Goal: Task Accomplishment & Management: Complete application form

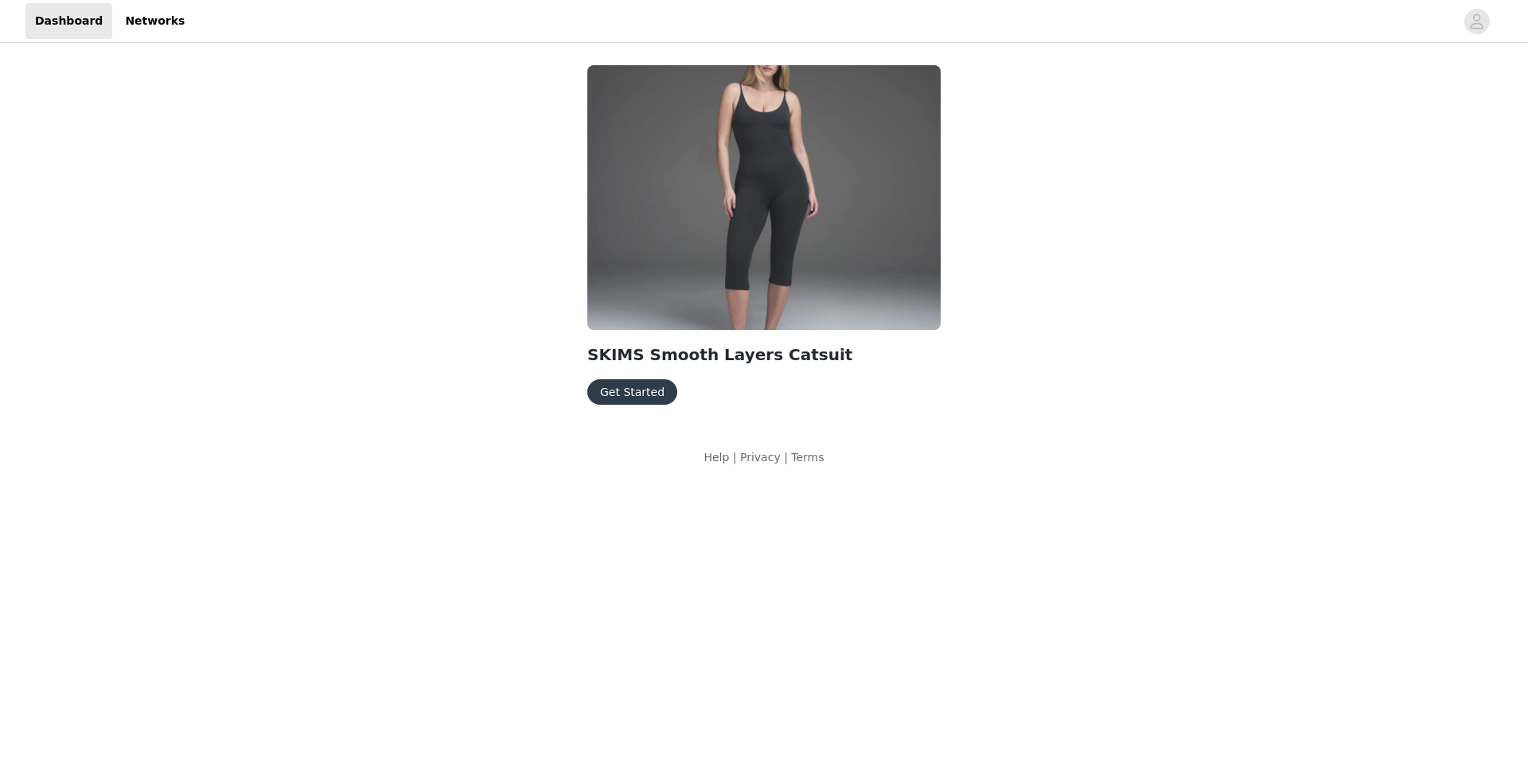
click at [645, 383] on button "Get Started" at bounding box center [632, 392] width 90 height 26
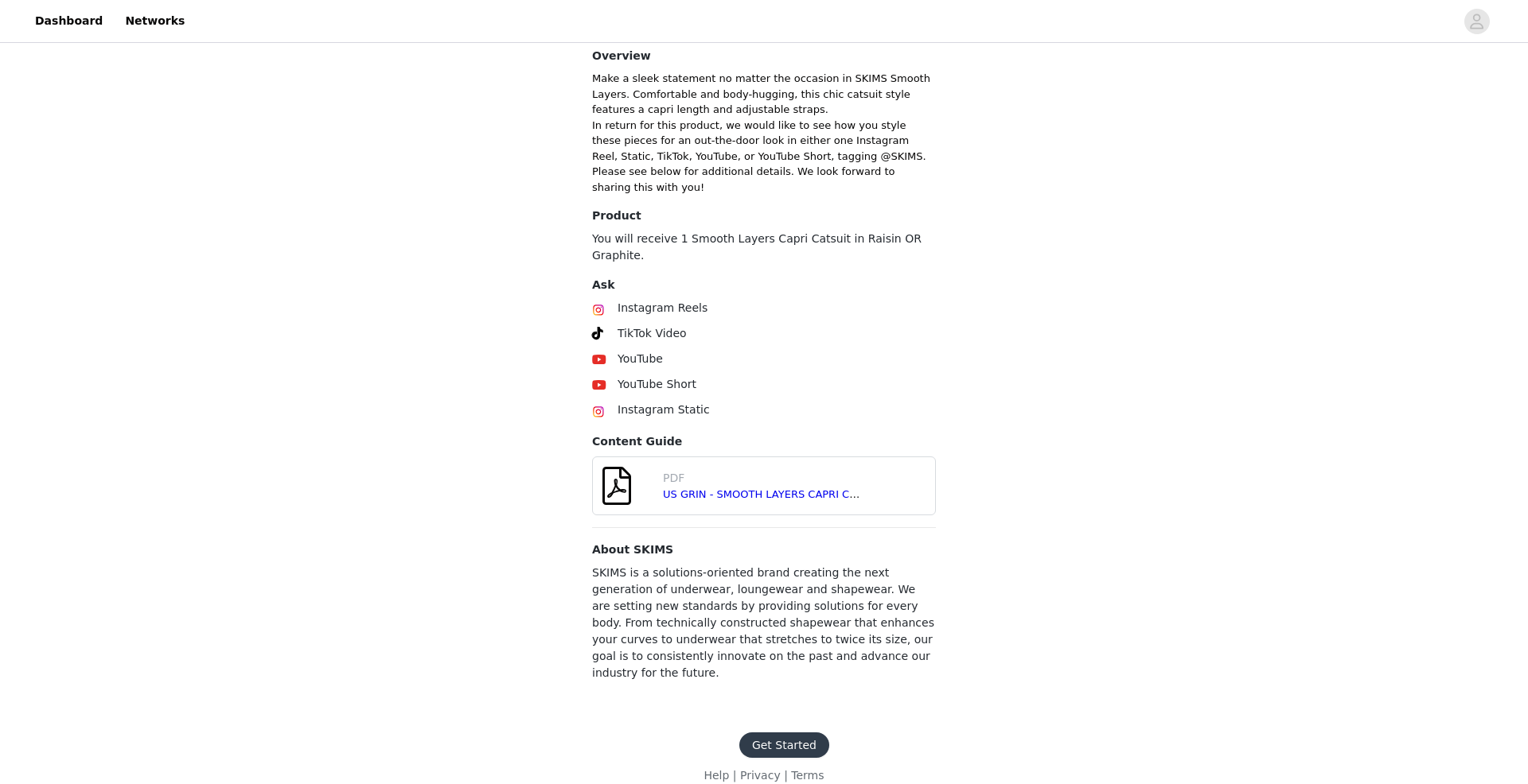
scroll to position [380, 0]
click at [731, 490] on link "US GRIN - SMOOTH LAYERS CAPRI CATSUIT - [DATE].pdf" at bounding box center [806, 495] width 288 height 12
click at [776, 733] on button "Get Started" at bounding box center [784, 746] width 90 height 26
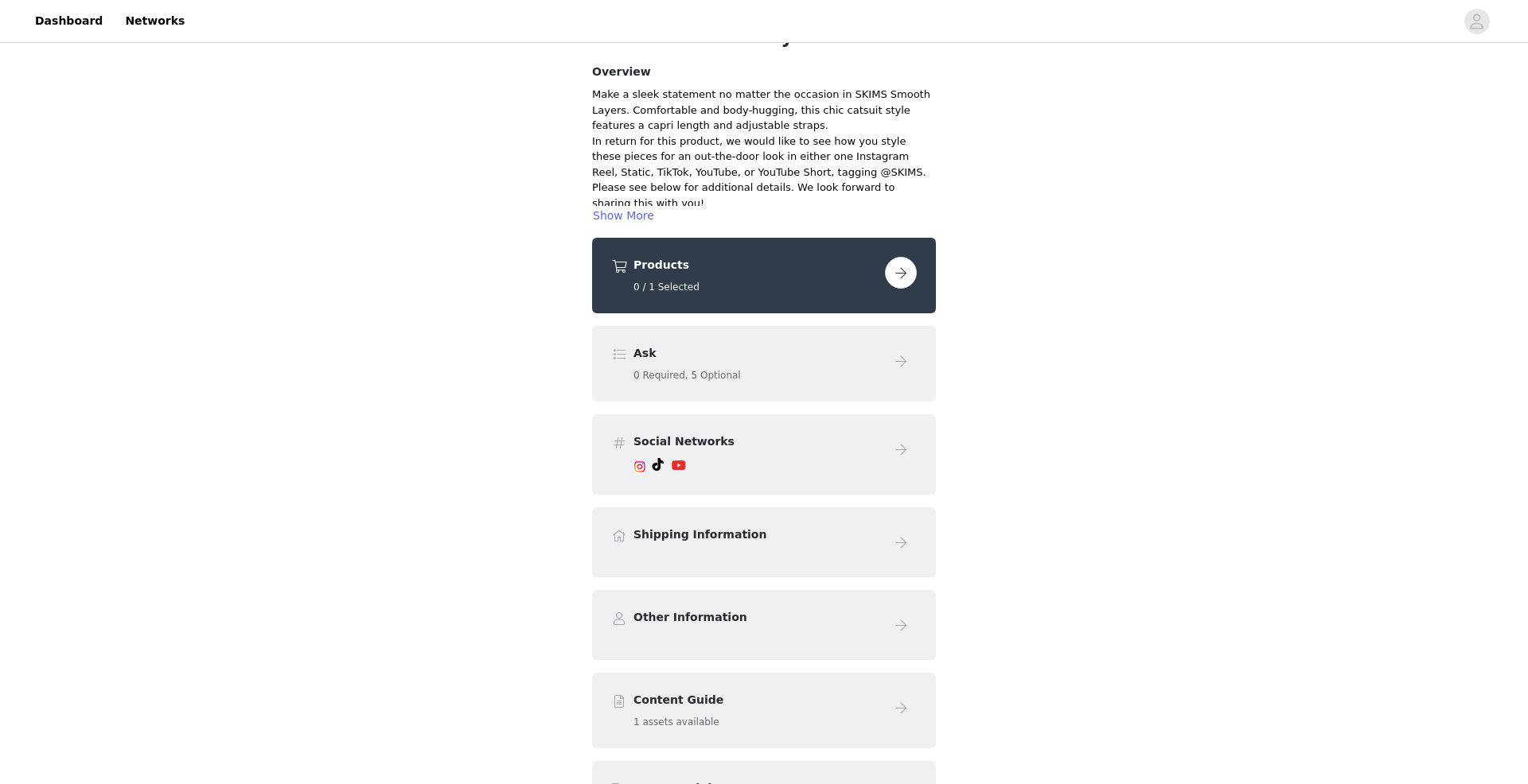
scroll to position [100, 0]
click at [896, 270] on button "button" at bounding box center [900, 270] width 32 height 32
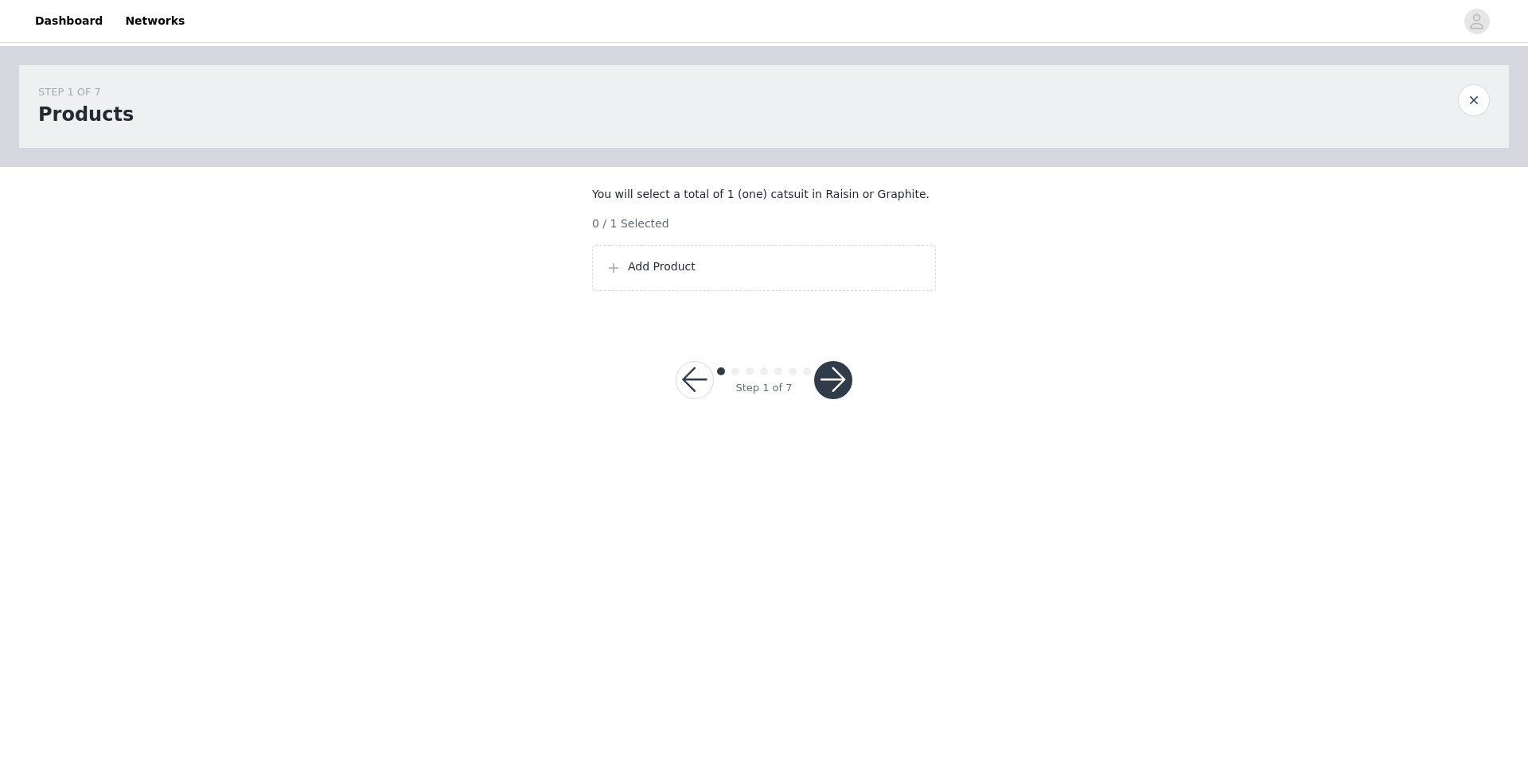
click at [829, 393] on button "button" at bounding box center [833, 380] width 39 height 39
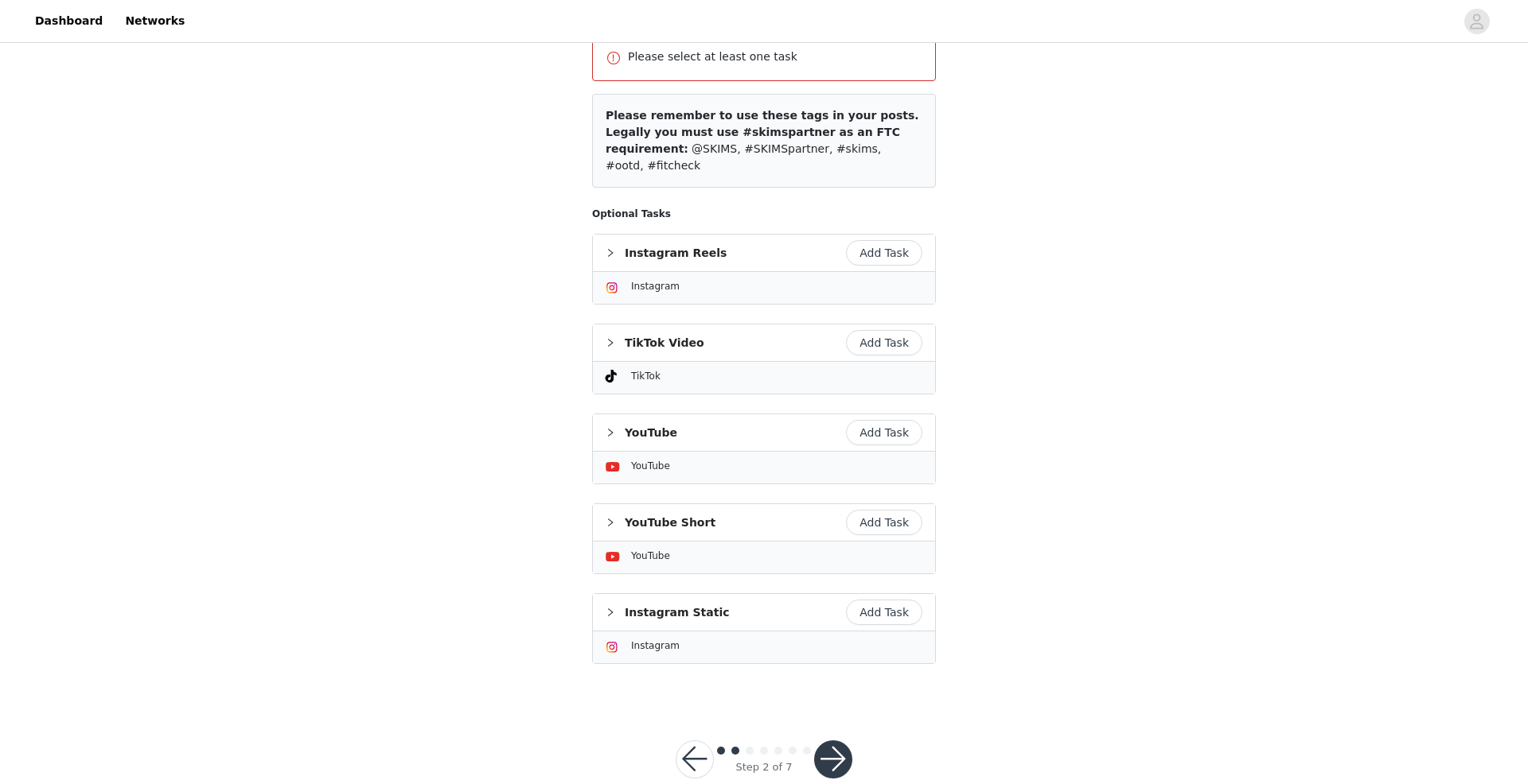
scroll to position [246, 0]
click at [695, 742] on button "button" at bounding box center [694, 761] width 39 height 39
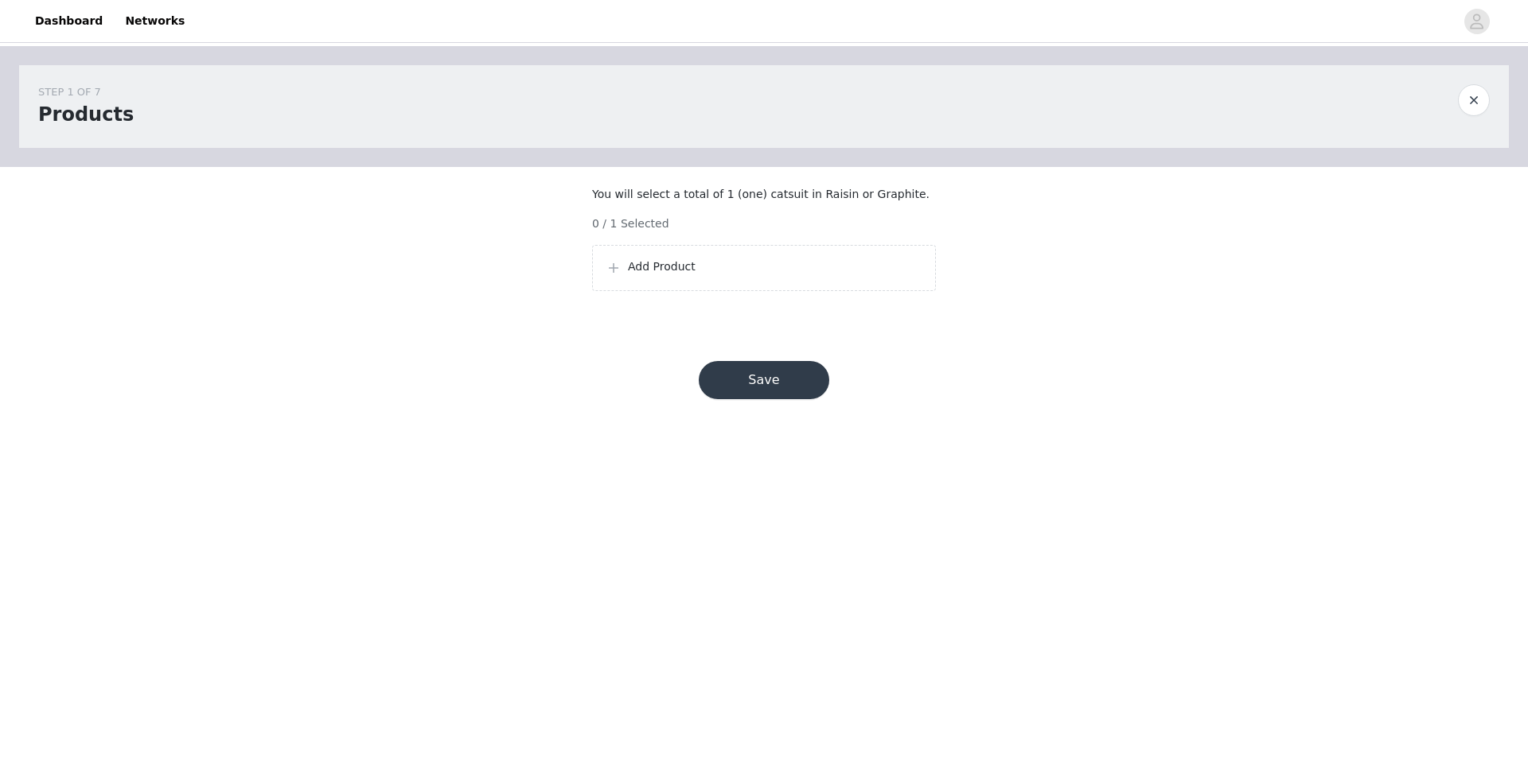
click at [688, 275] on p "Add Product" at bounding box center [776, 266] width 295 height 16
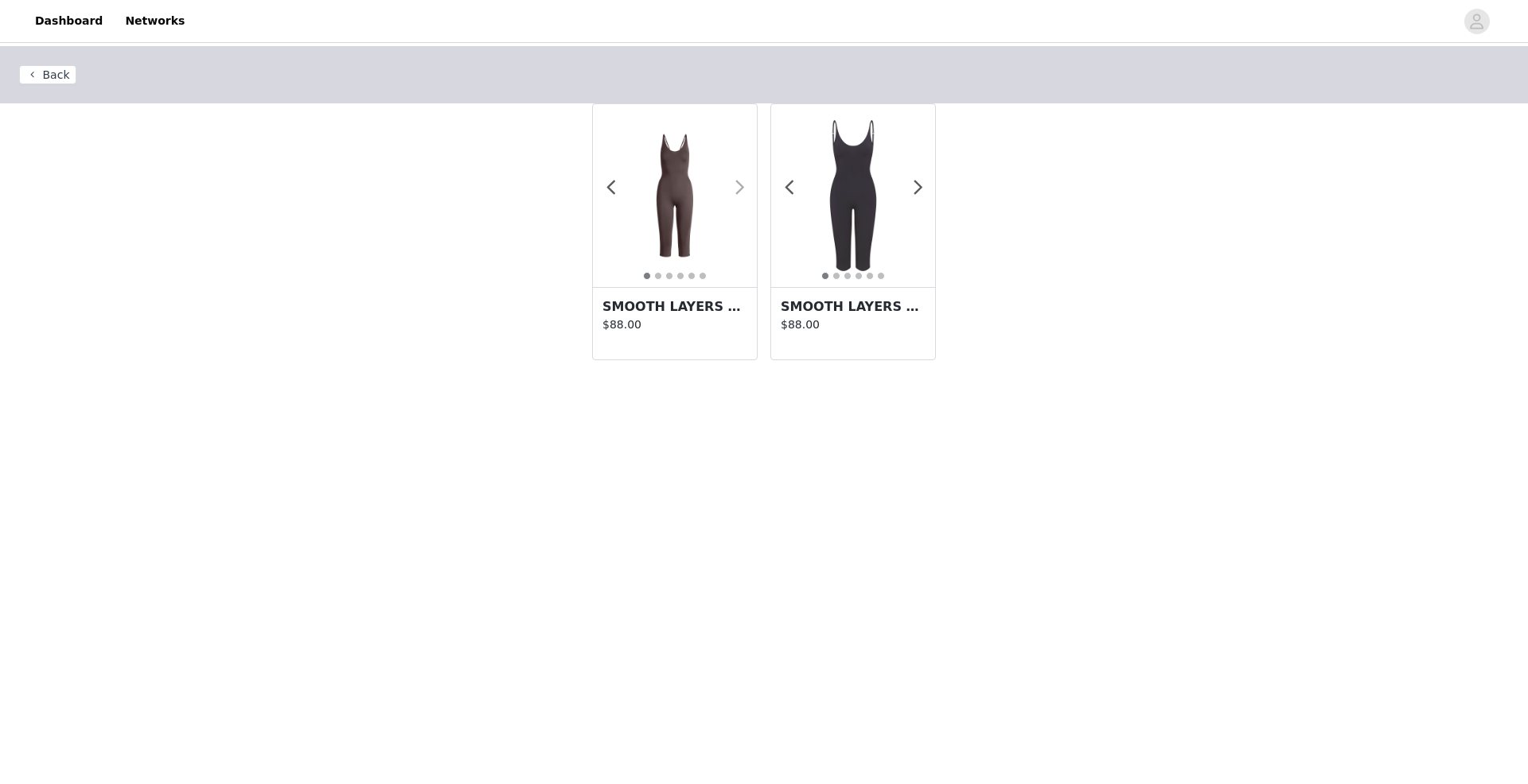
click at [738, 188] on span at bounding box center [740, 188] width 36 height 0
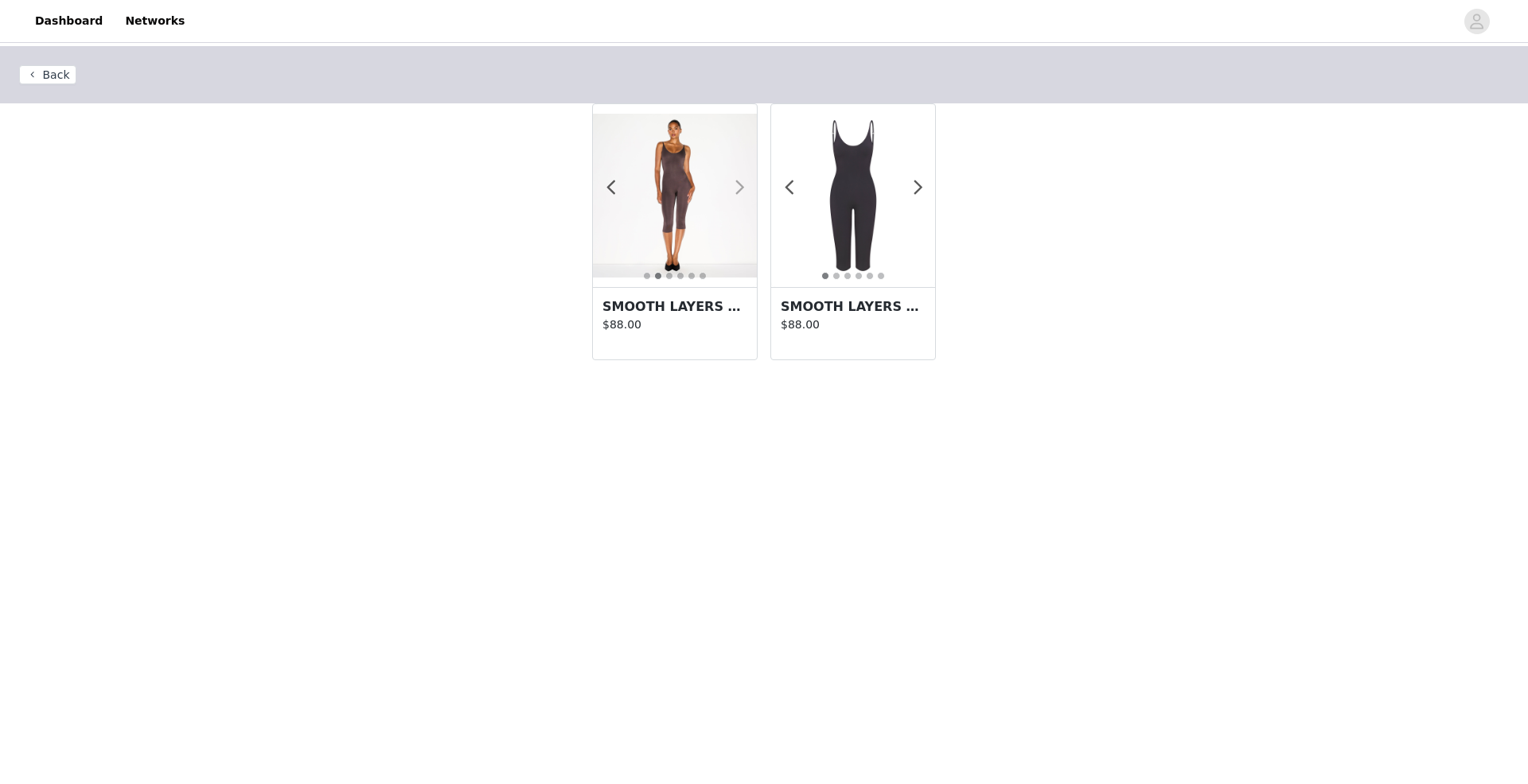
click at [738, 188] on span at bounding box center [740, 188] width 36 height 0
click at [914, 188] on span at bounding box center [918, 188] width 36 height 0
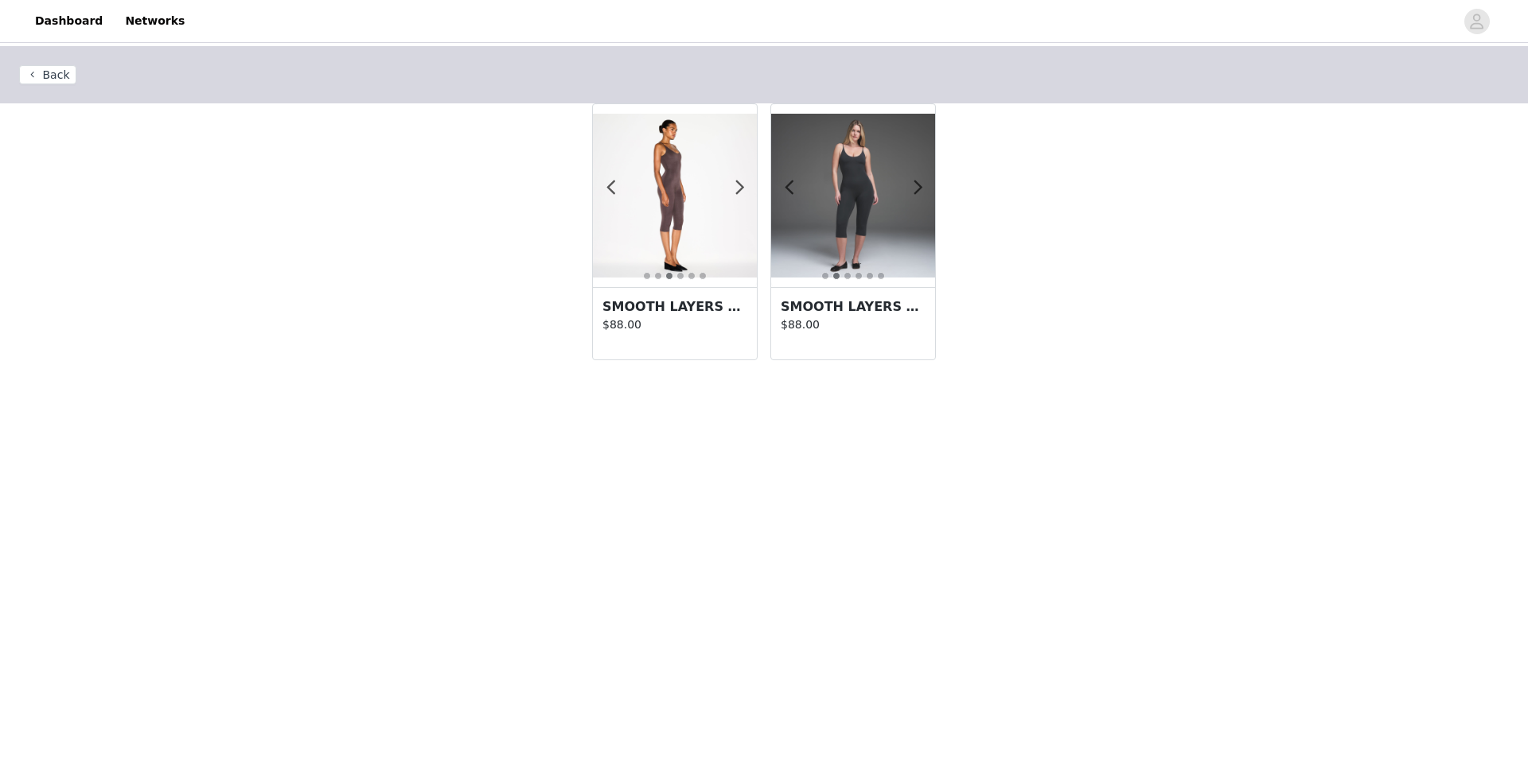
click at [843, 212] on img at bounding box center [853, 195] width 164 height 164
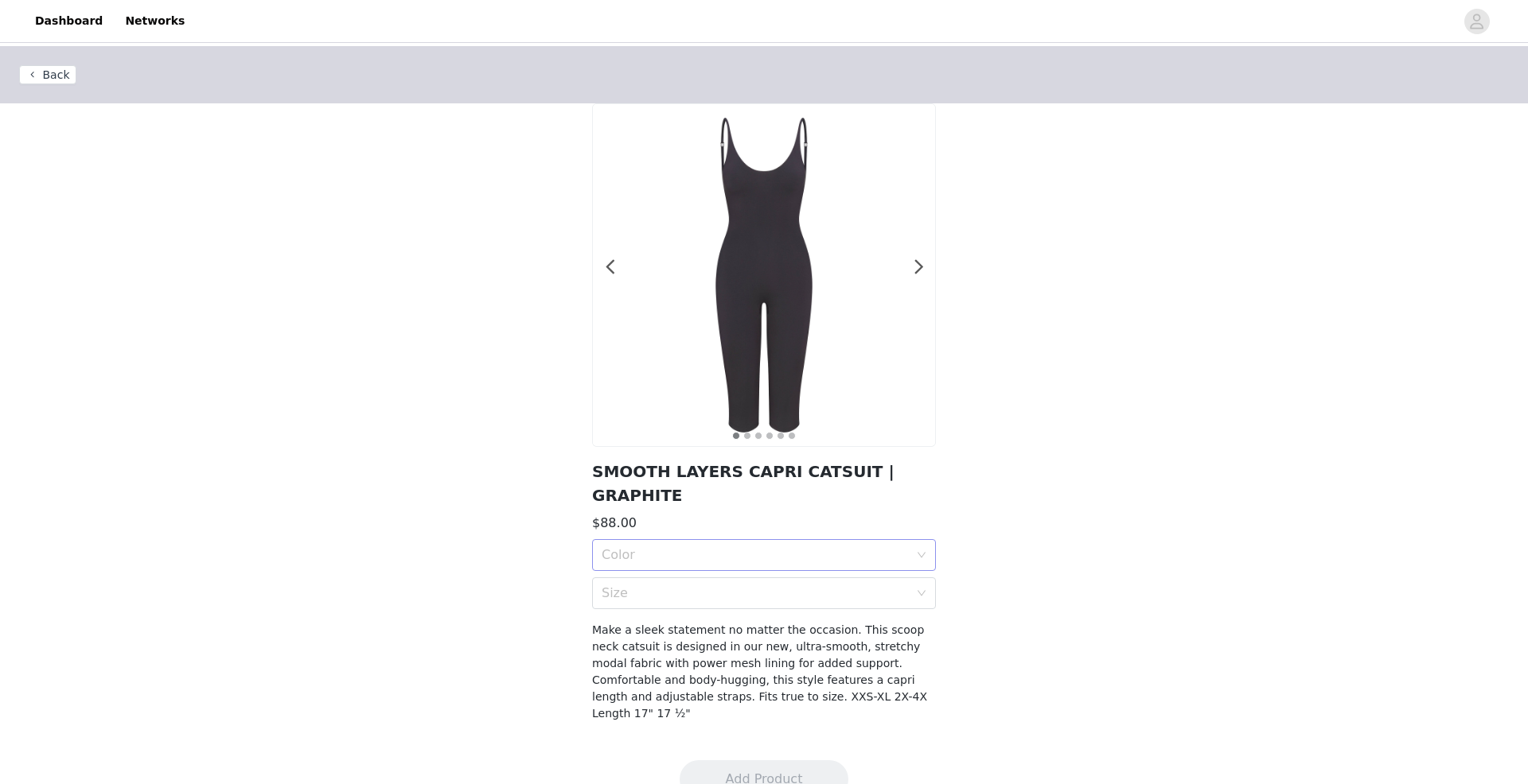
click at [800, 548] on div "Color" at bounding box center [755, 555] width 307 height 16
click at [765, 572] on div "GRAPHITE" at bounding box center [764, 566] width 325 height 17
click at [800, 585] on div "Size" at bounding box center [755, 593] width 307 height 16
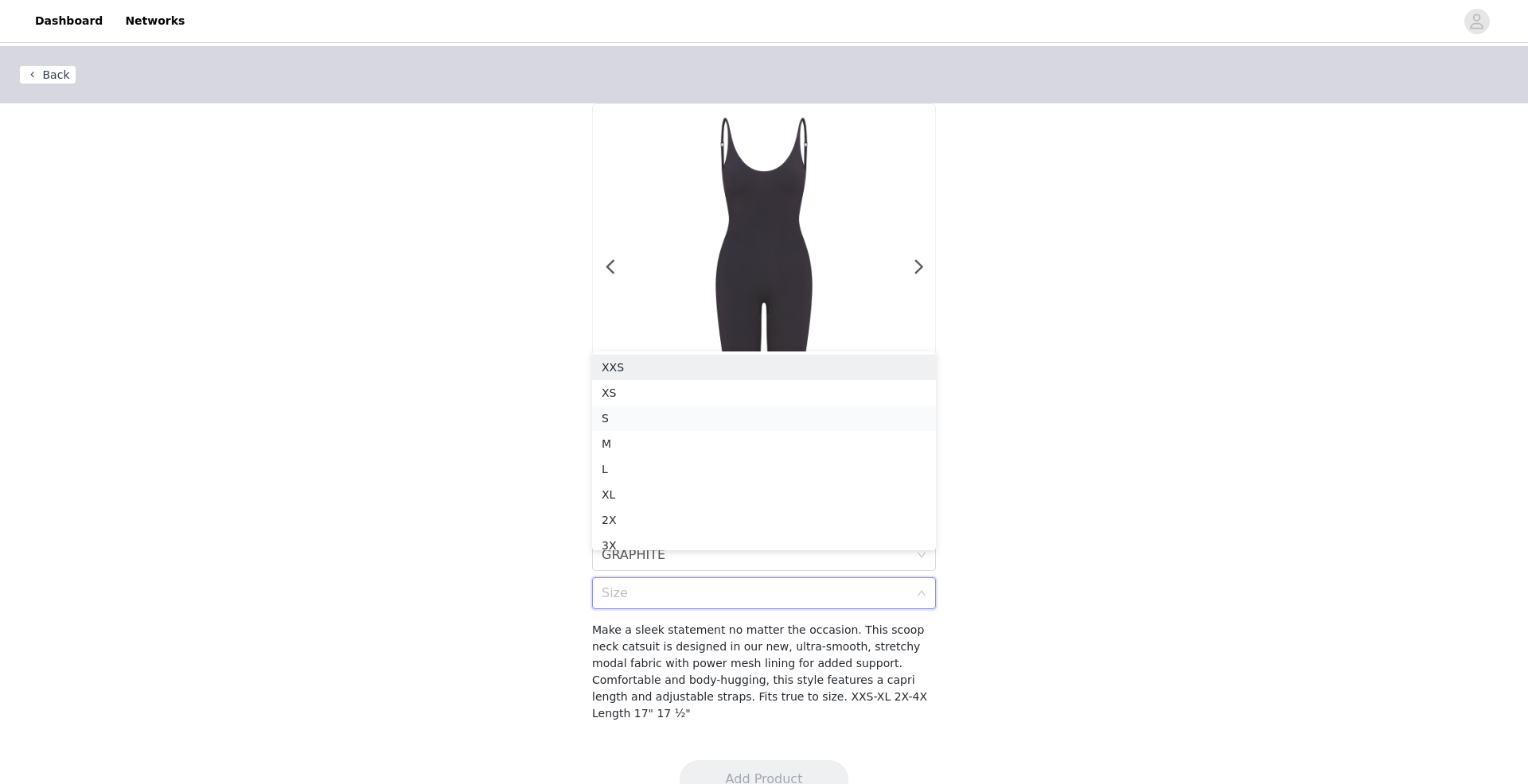
scroll to position [8, 0]
click at [1040, 378] on div "Back 1 2 3 4 5 6 SMOOTH LAYERS CAPRI CATSUIT | GRAPHITE $88.00 Color GRAPHITE S…" at bounding box center [764, 393] width 1528 height 695
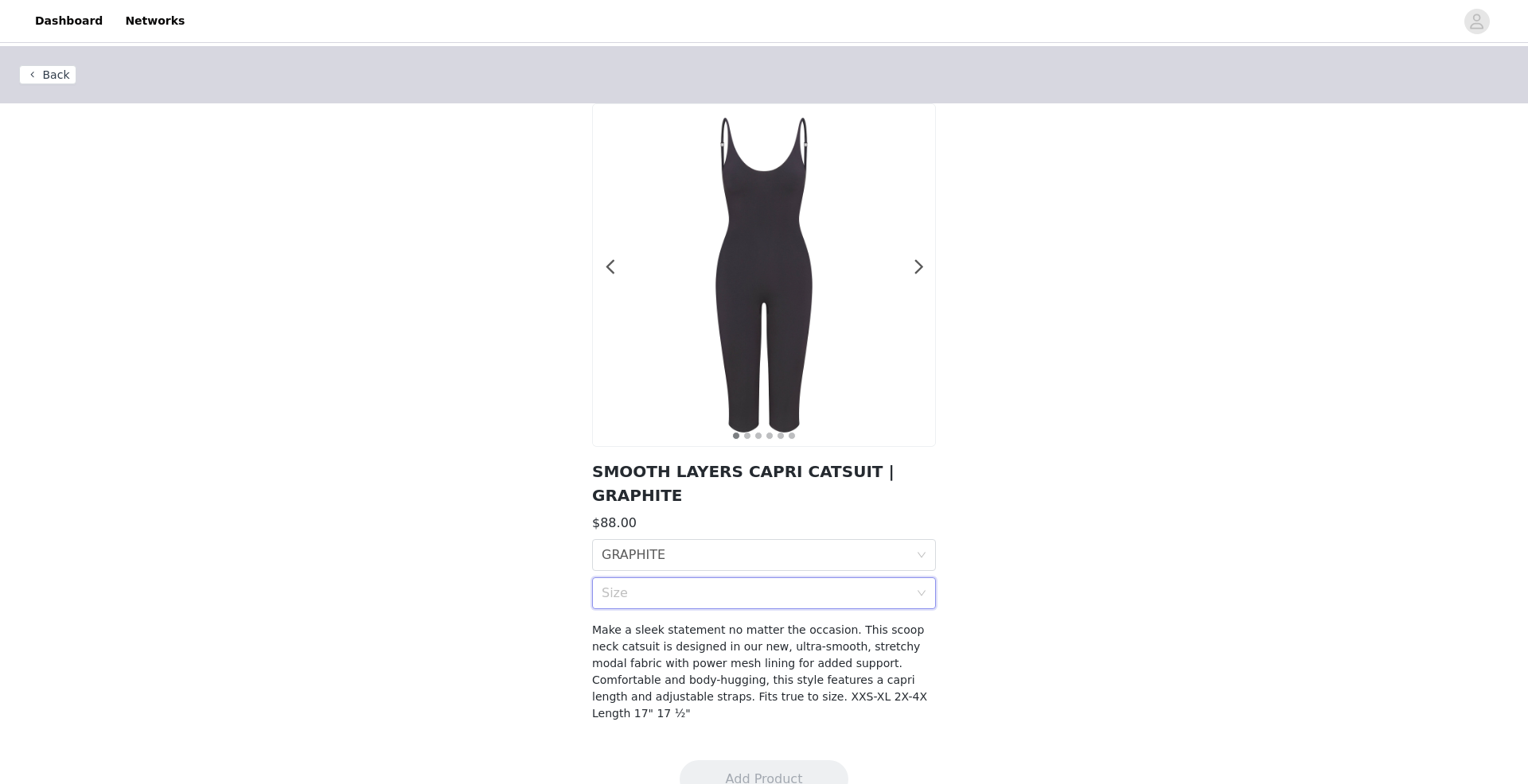
scroll to position [3, 0]
click at [892, 580] on div "Size" at bounding box center [758, 593] width 315 height 30
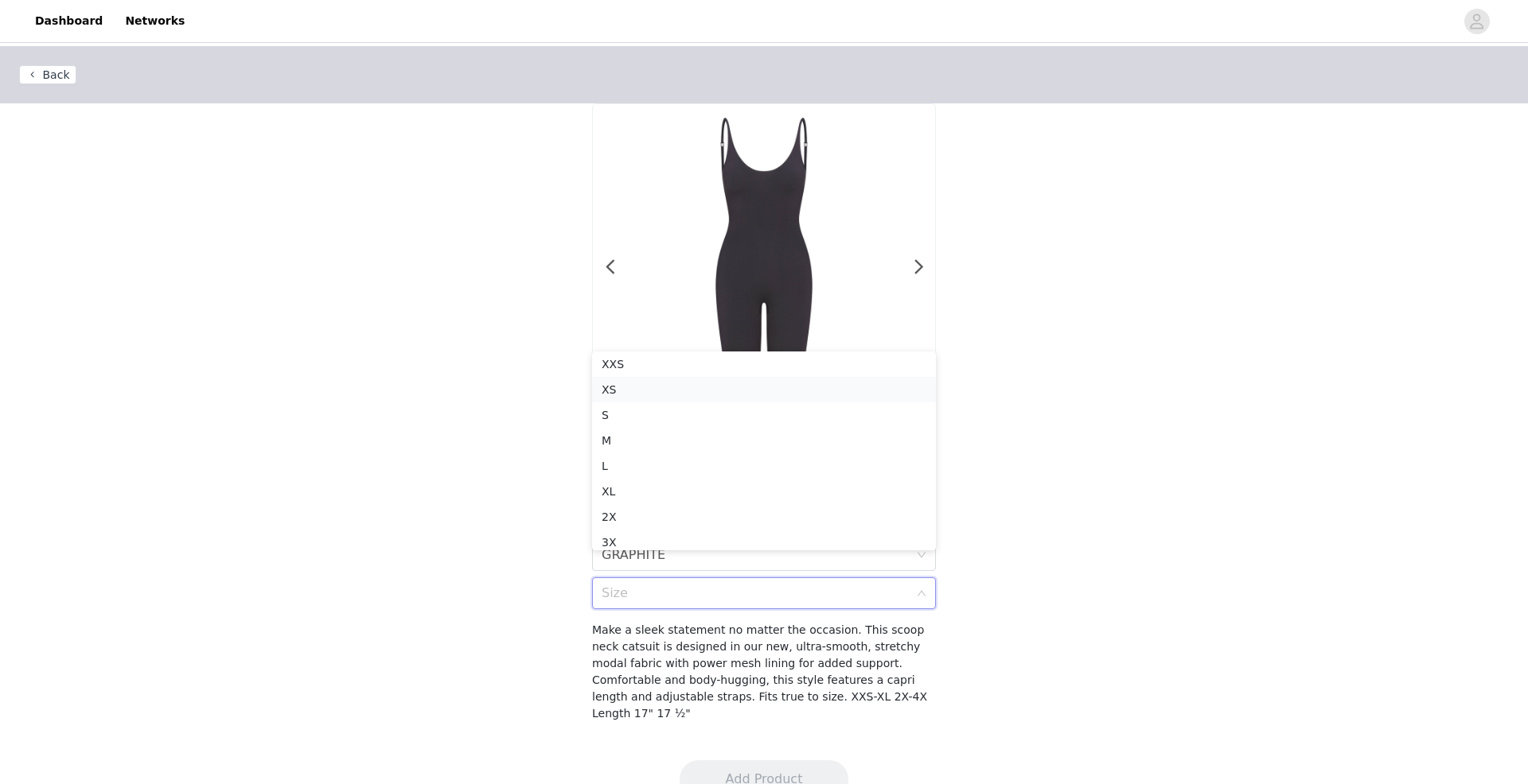
click at [835, 390] on div "XS" at bounding box center [764, 390] width 325 height 17
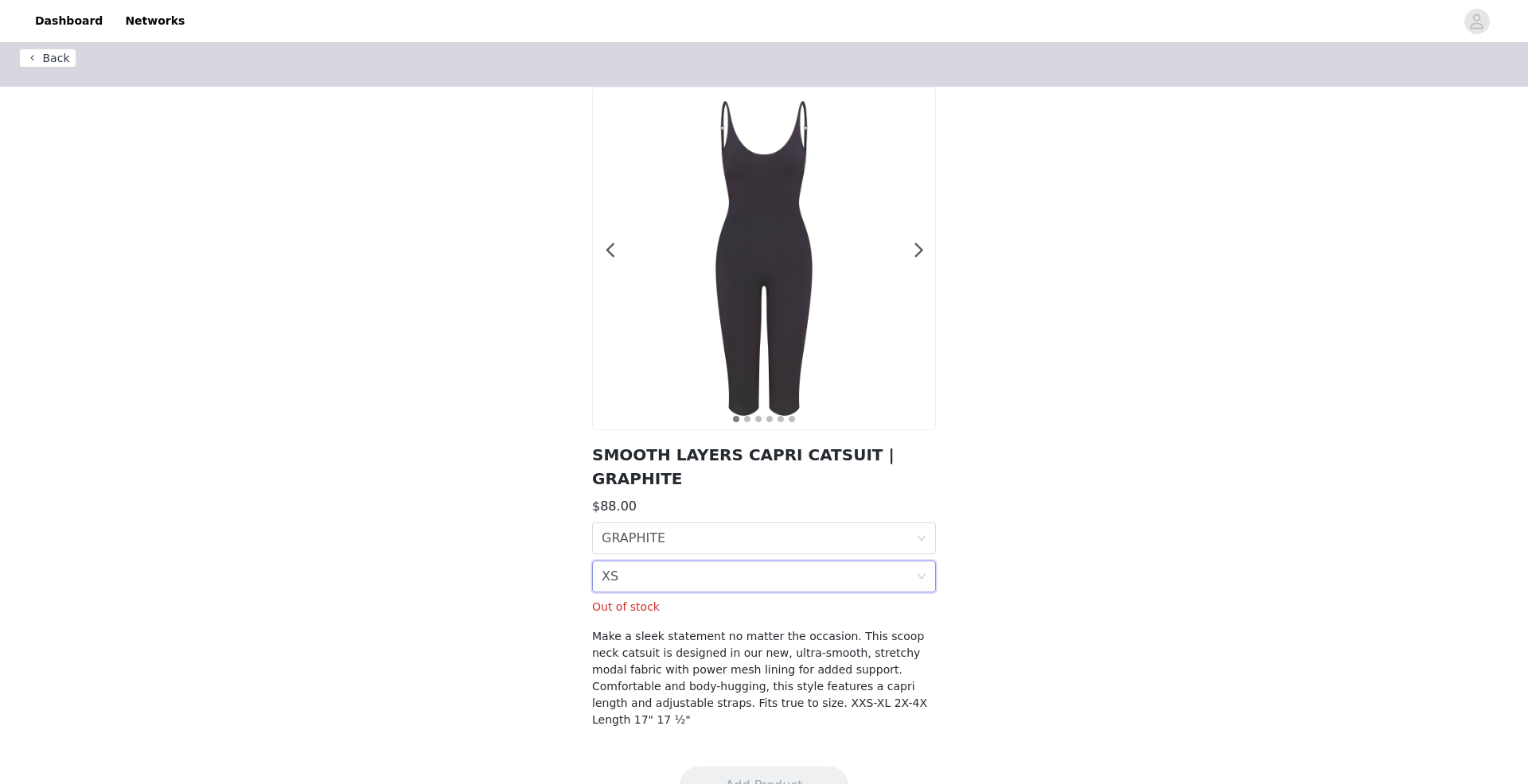
scroll to position [16, 0]
click at [915, 562] on div "Size XS" at bounding box center [758, 577] width 315 height 30
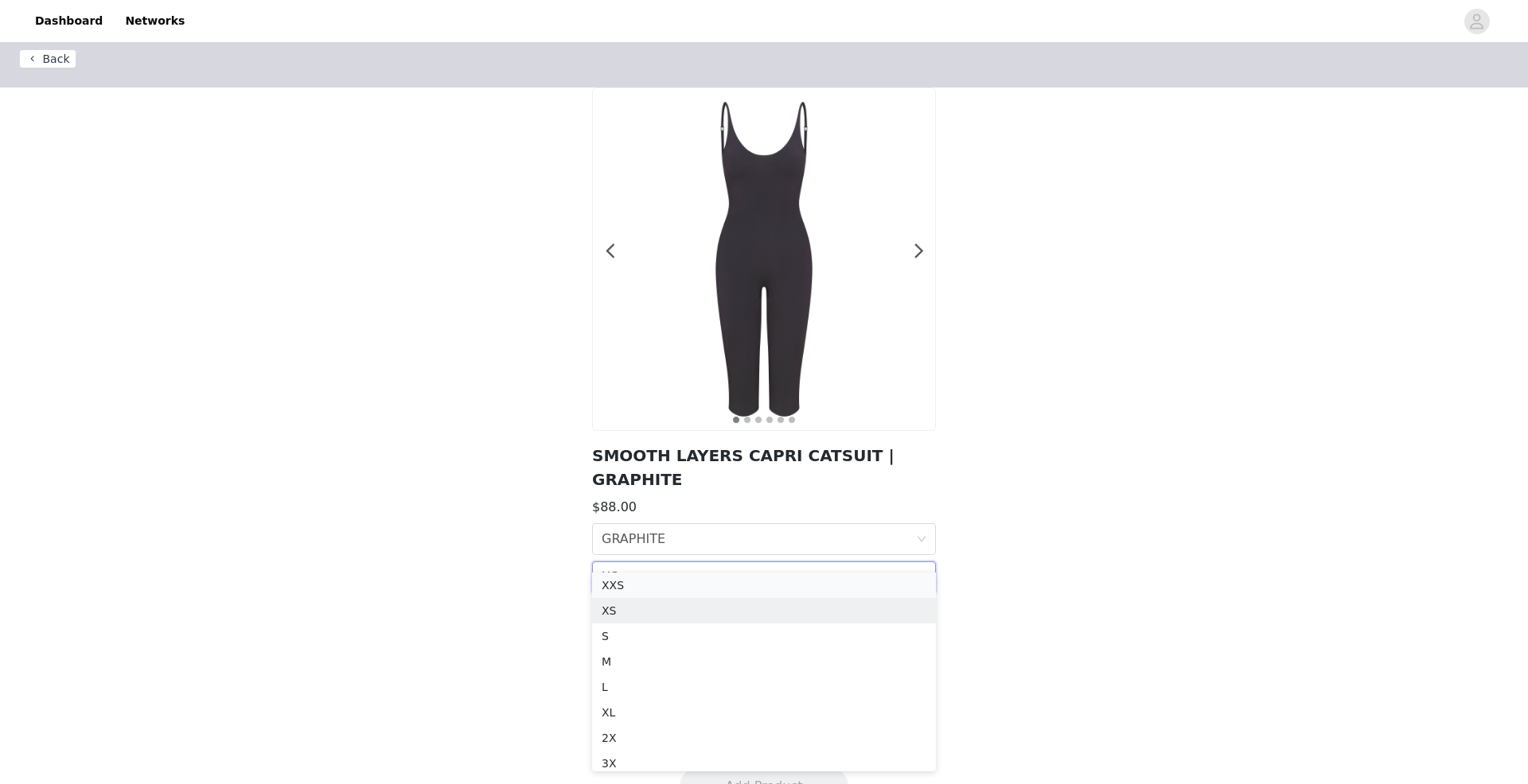
click at [803, 589] on div "XXS" at bounding box center [764, 585] width 325 height 17
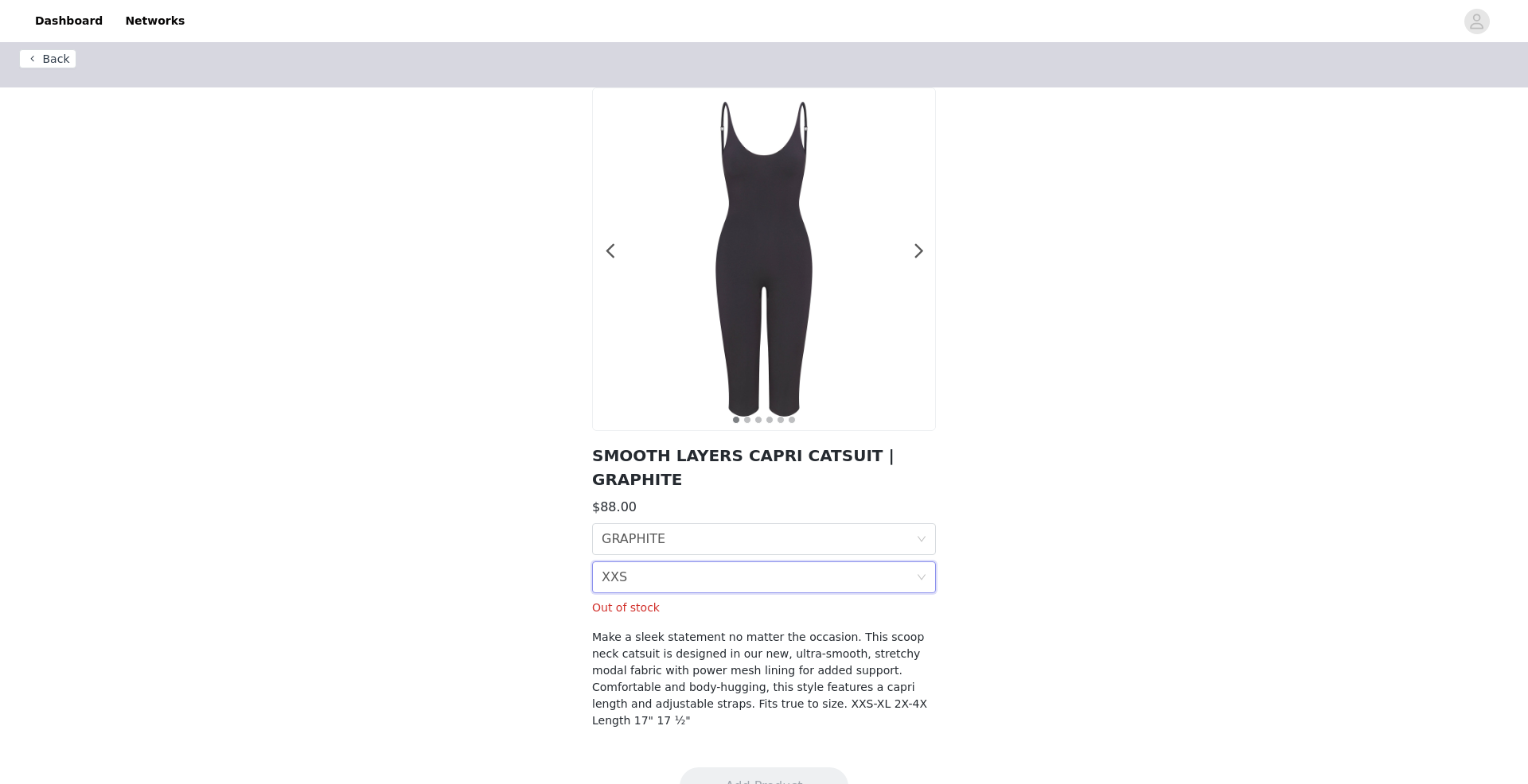
click at [926, 561] on div "Size XXS" at bounding box center [764, 577] width 344 height 32
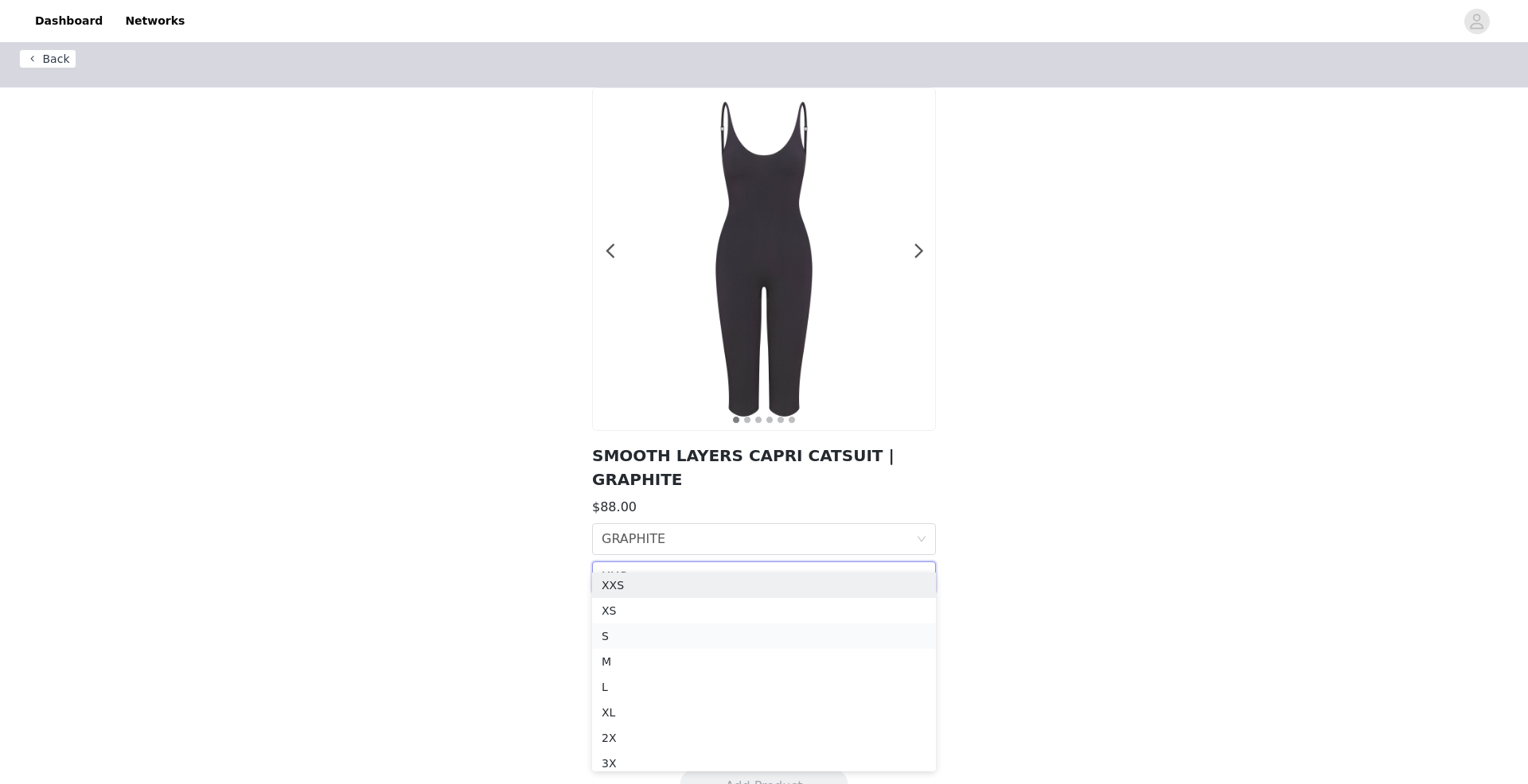
click at [751, 641] on div "S" at bounding box center [764, 637] width 325 height 17
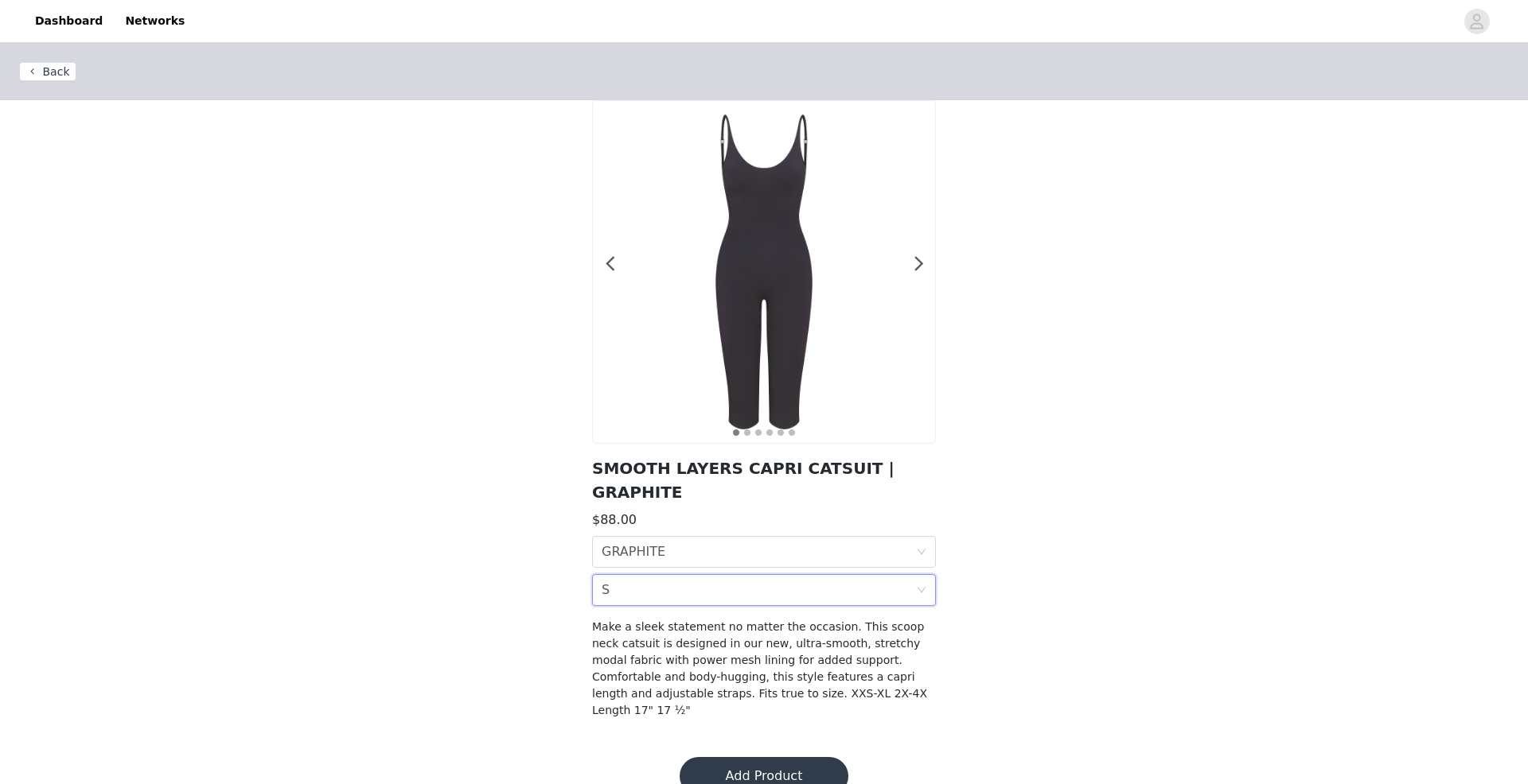
scroll to position [0, 0]
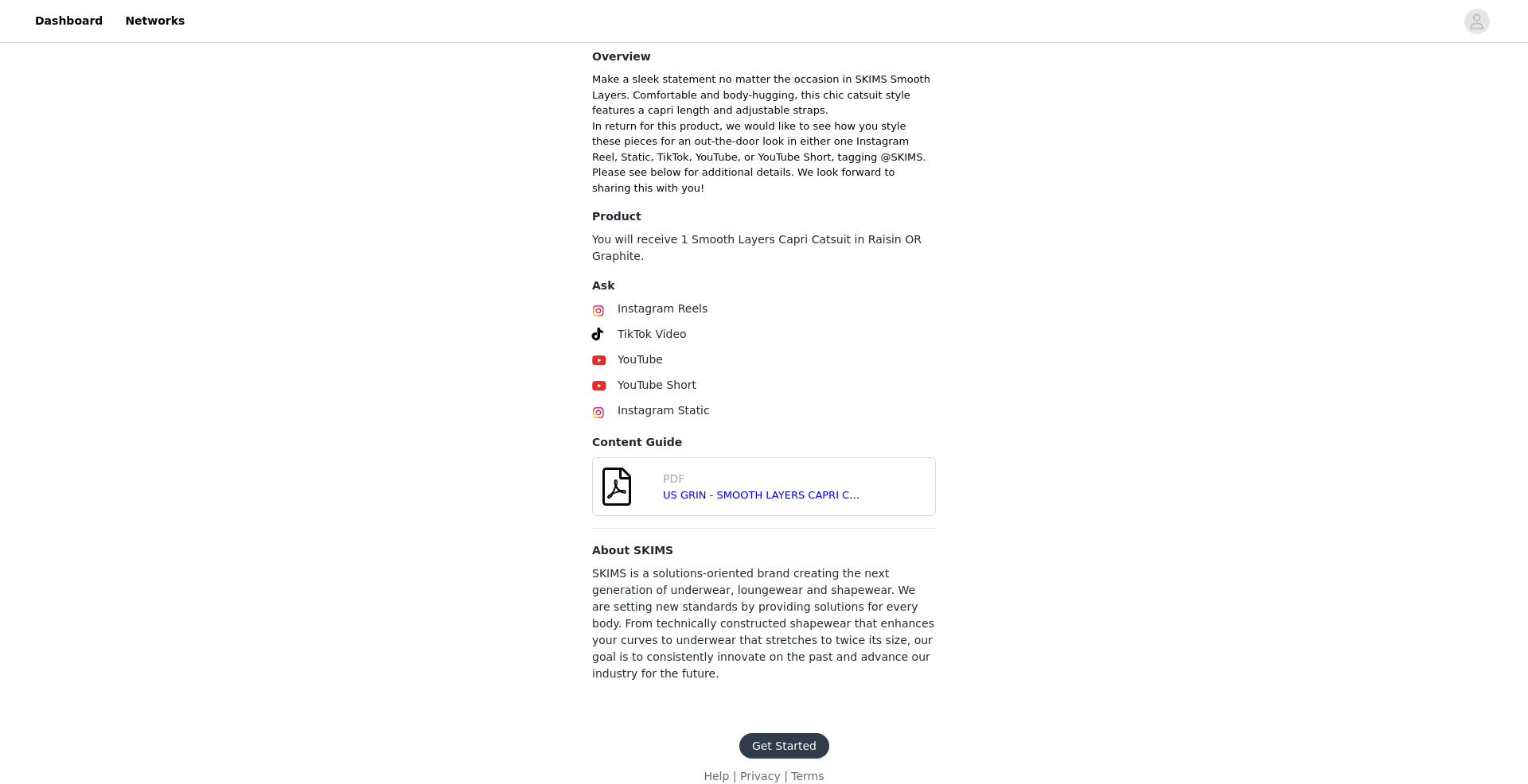
scroll to position [350, 0]
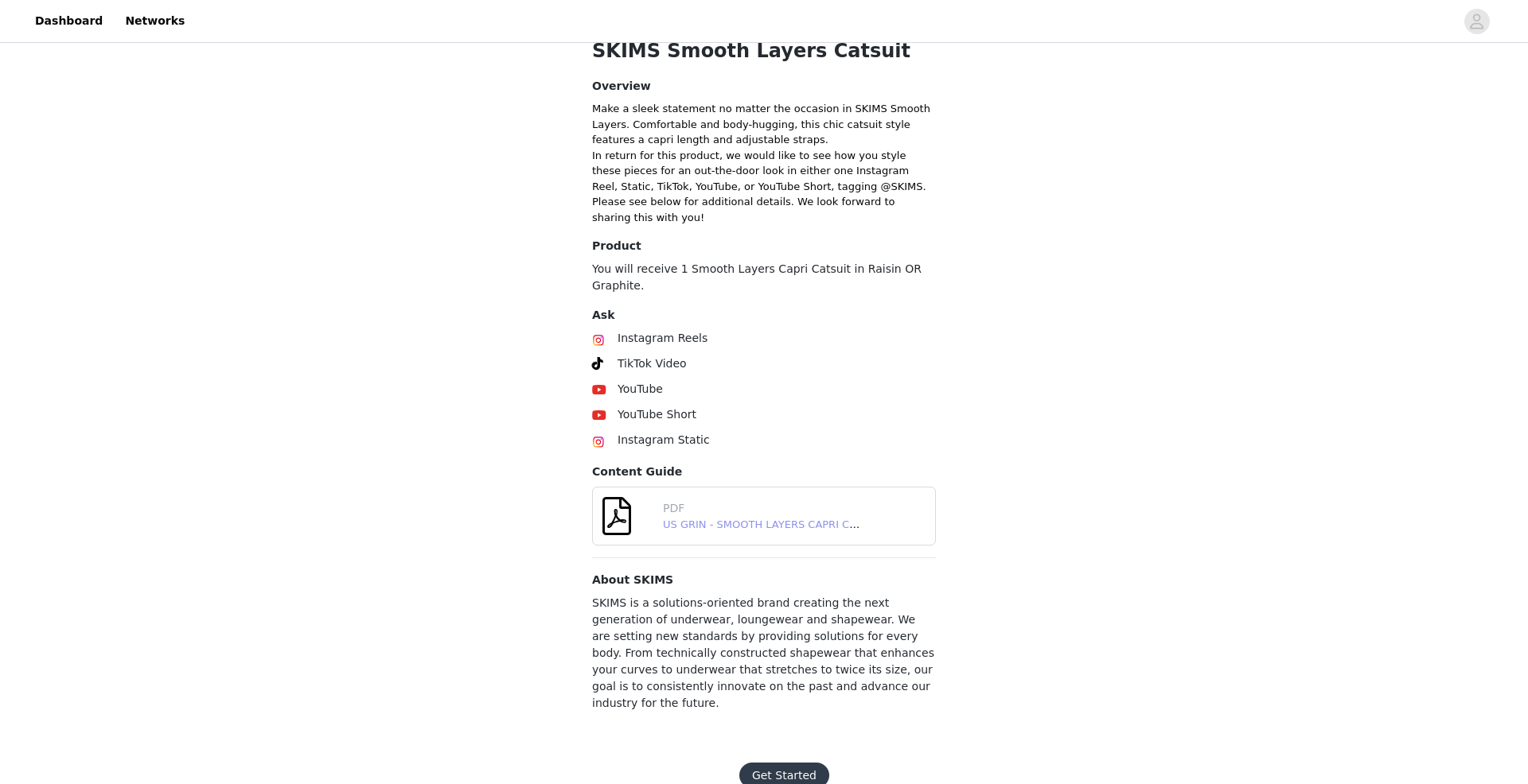
click at [735, 524] on link "US GRIN - SMOOTH LAYERS CAPRI CATSUIT - [DATE].pdf" at bounding box center [806, 524] width 288 height 12
click at [779, 763] on button "Get Started" at bounding box center [784, 775] width 90 height 26
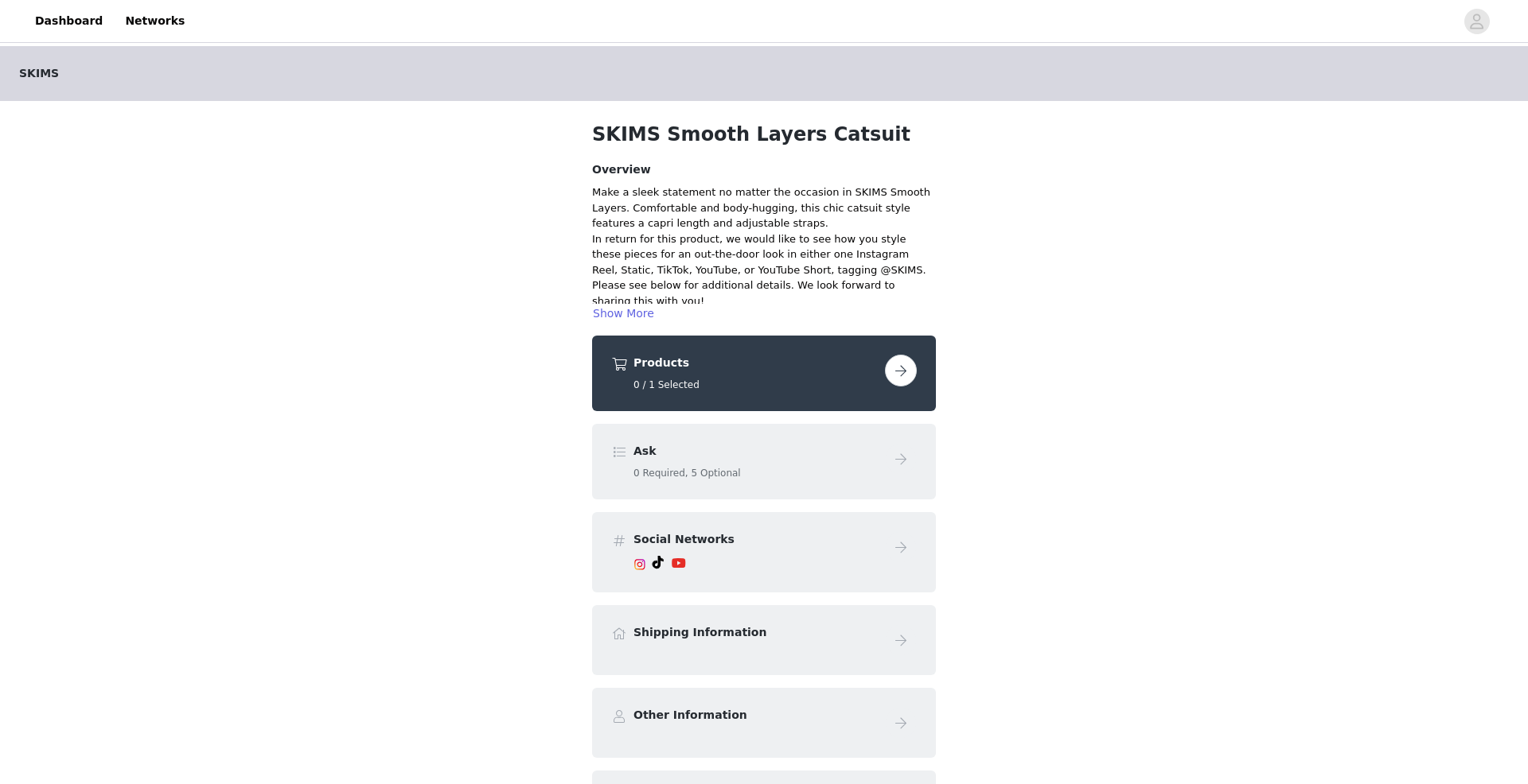
click at [898, 369] on button "button" at bounding box center [900, 370] width 32 height 32
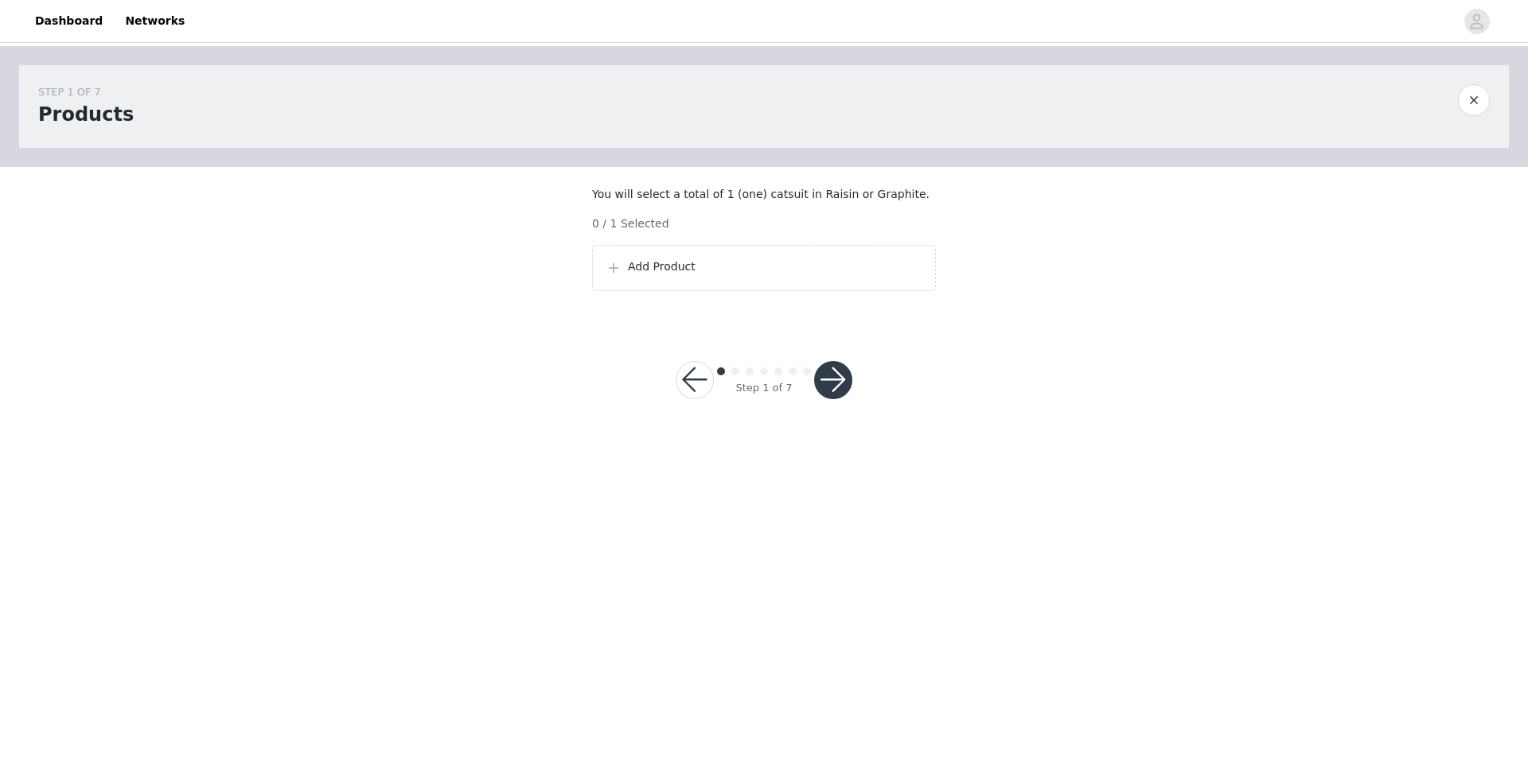
click at [650, 275] on p "Add Product" at bounding box center [776, 266] width 295 height 16
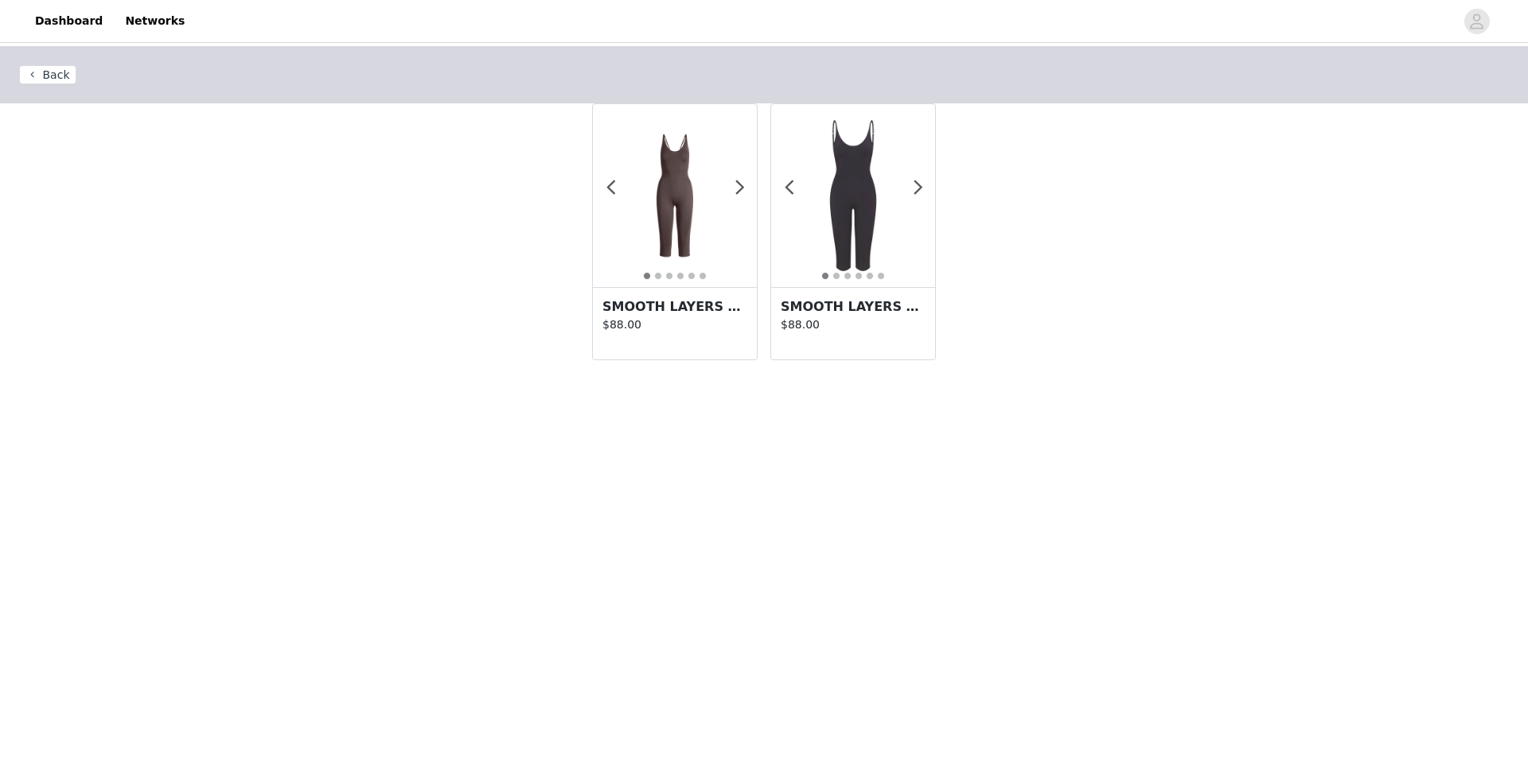
click at [690, 217] on img at bounding box center [674, 195] width 164 height 164
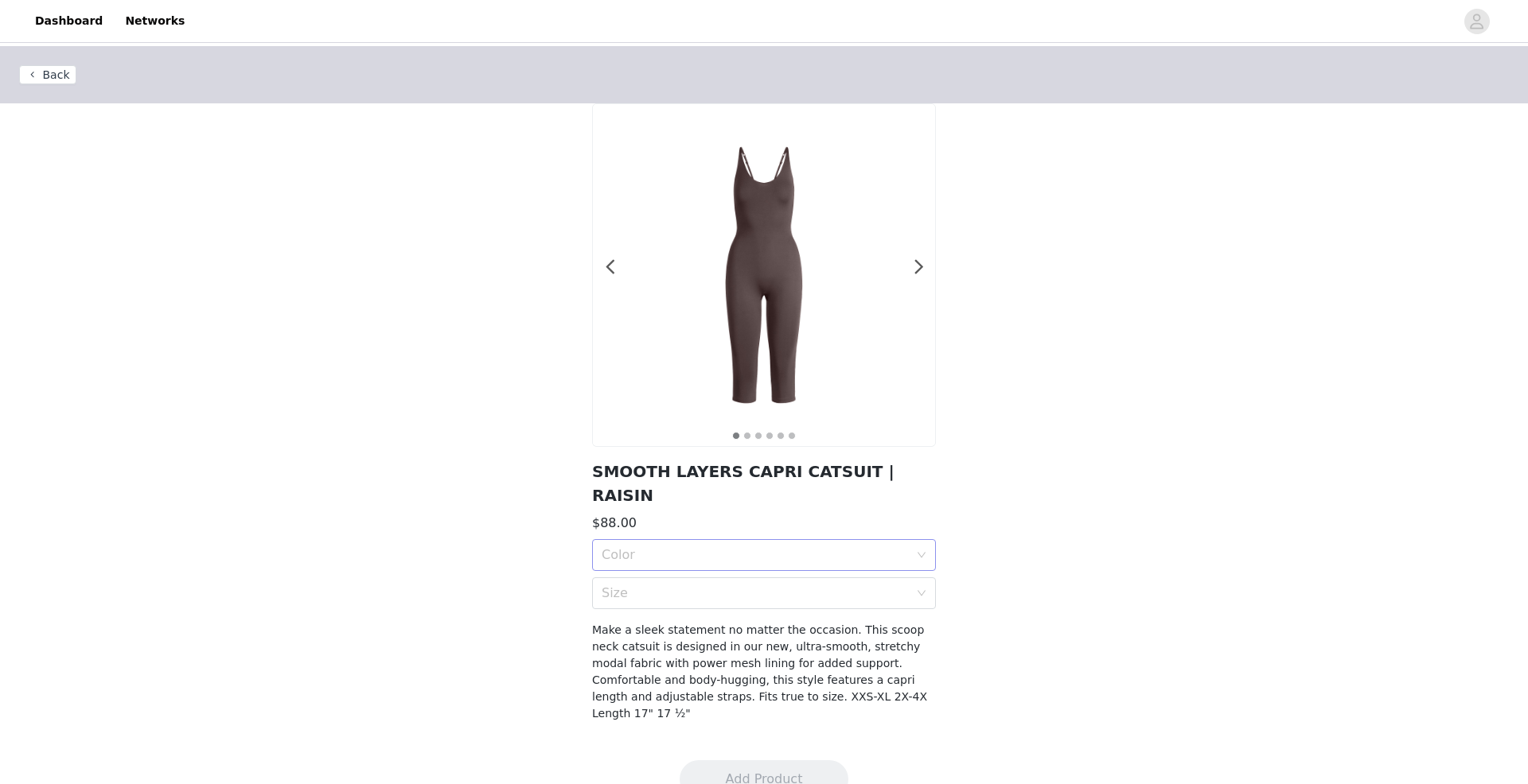
click at [896, 548] on div "Color" at bounding box center [755, 555] width 307 height 16
click at [834, 566] on div "RAISIN" at bounding box center [764, 566] width 325 height 17
click at [863, 578] on div "Size" at bounding box center [758, 593] width 315 height 30
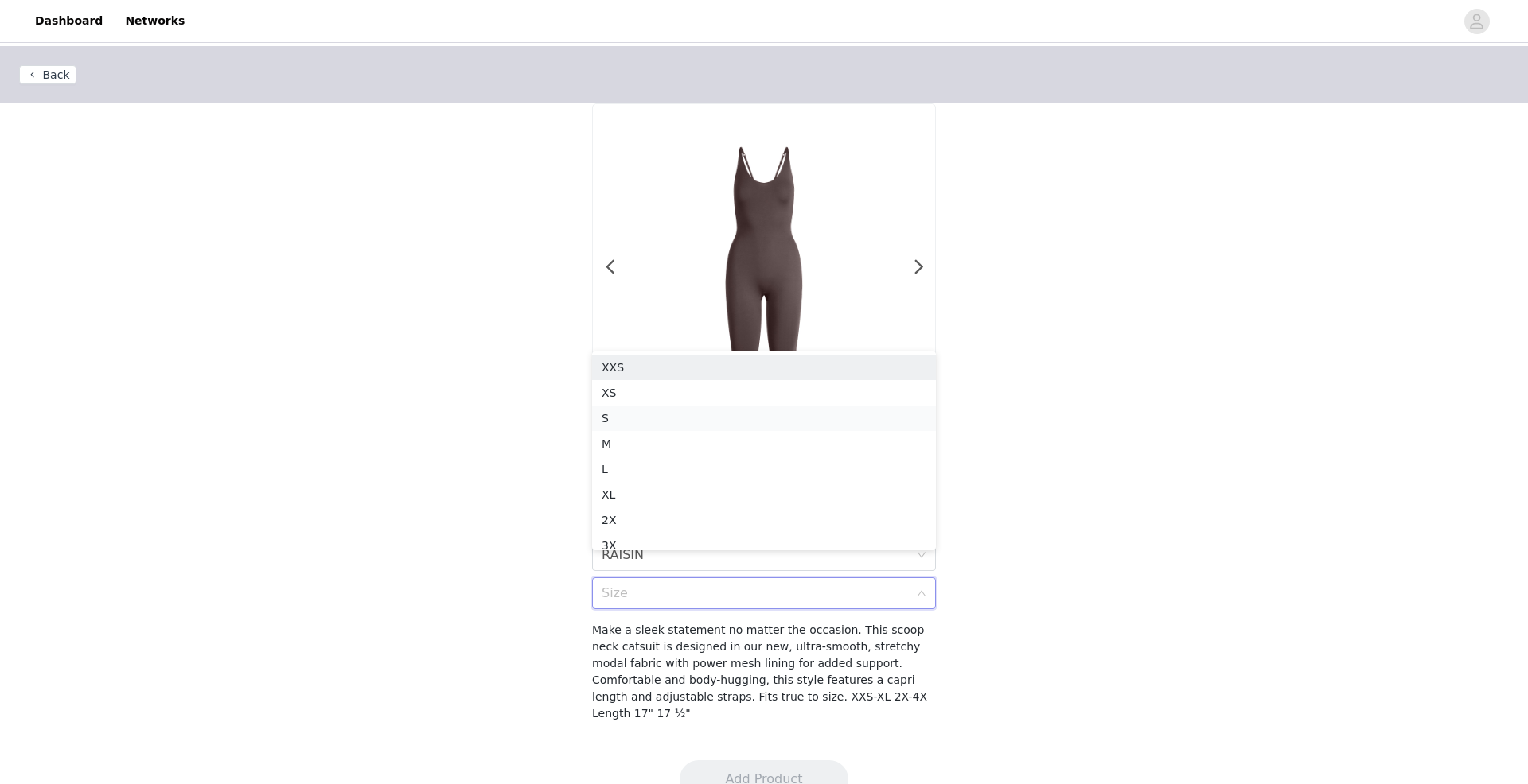
scroll to position [8, 0]
click at [835, 386] on div "XS" at bounding box center [764, 385] width 325 height 17
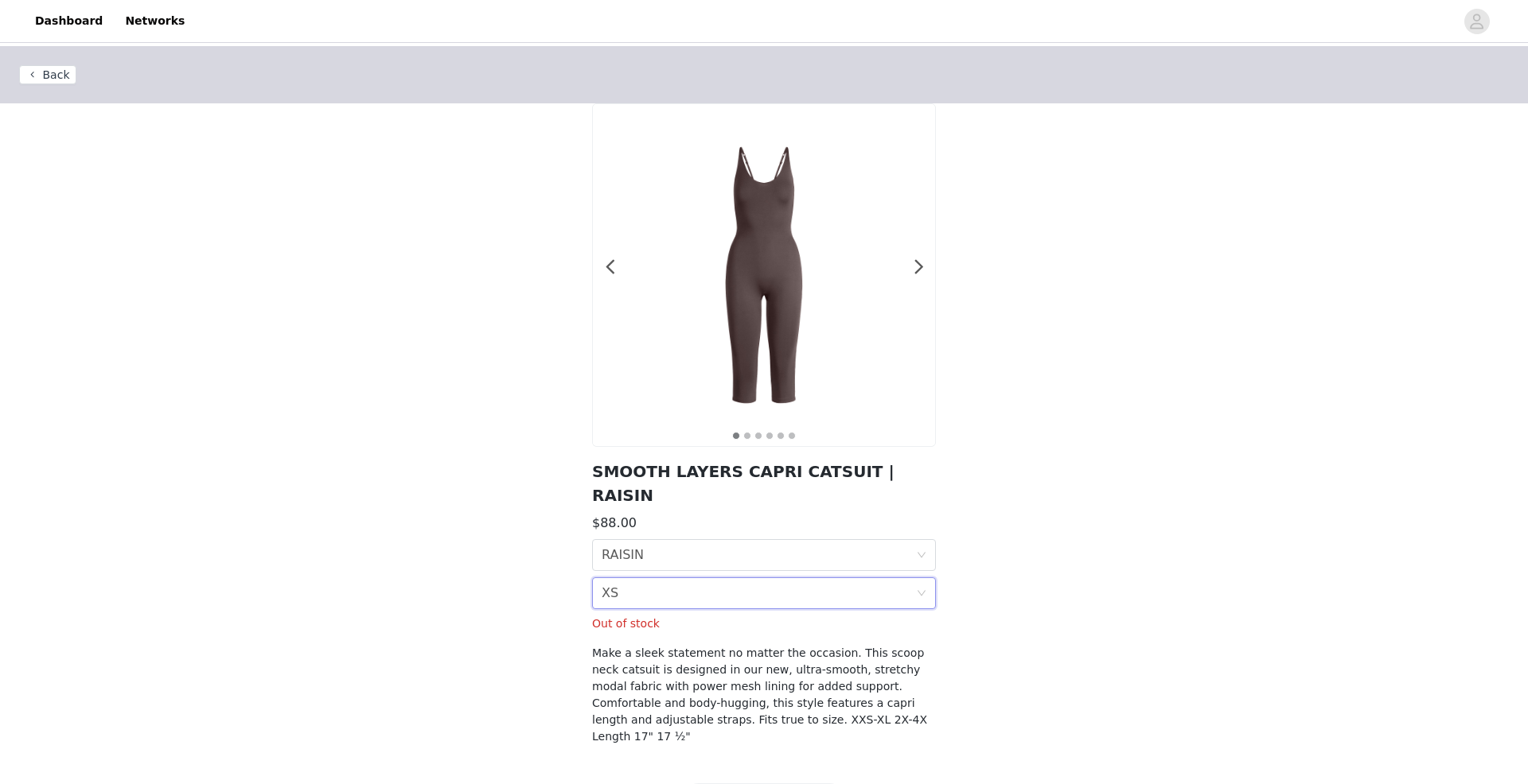
click at [873, 578] on div "Size XS" at bounding box center [758, 593] width 315 height 30
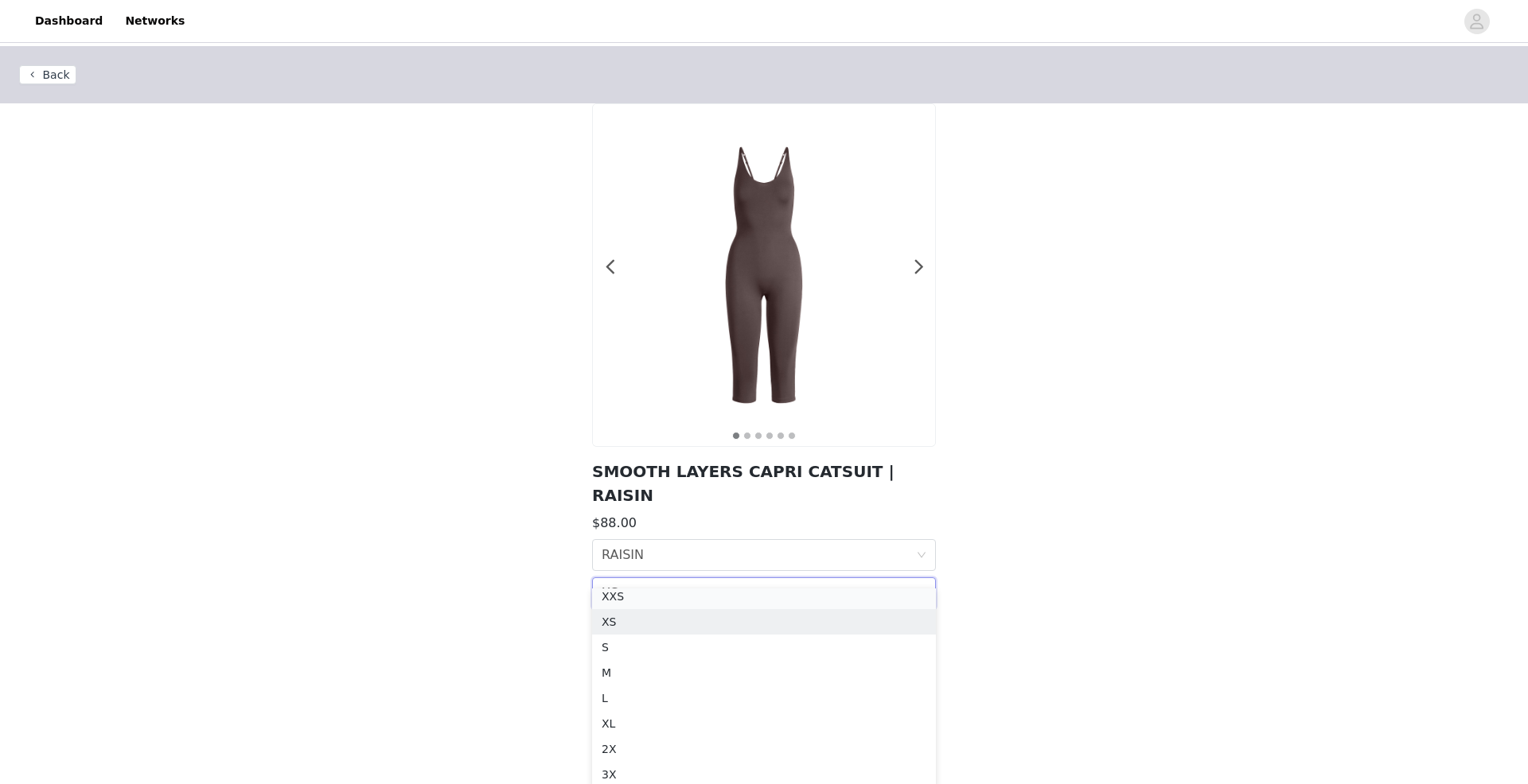
scroll to position [3, 0]
click at [816, 607] on div "XXS" at bounding box center [764, 601] width 325 height 17
